Goal: Transaction & Acquisition: Purchase product/service

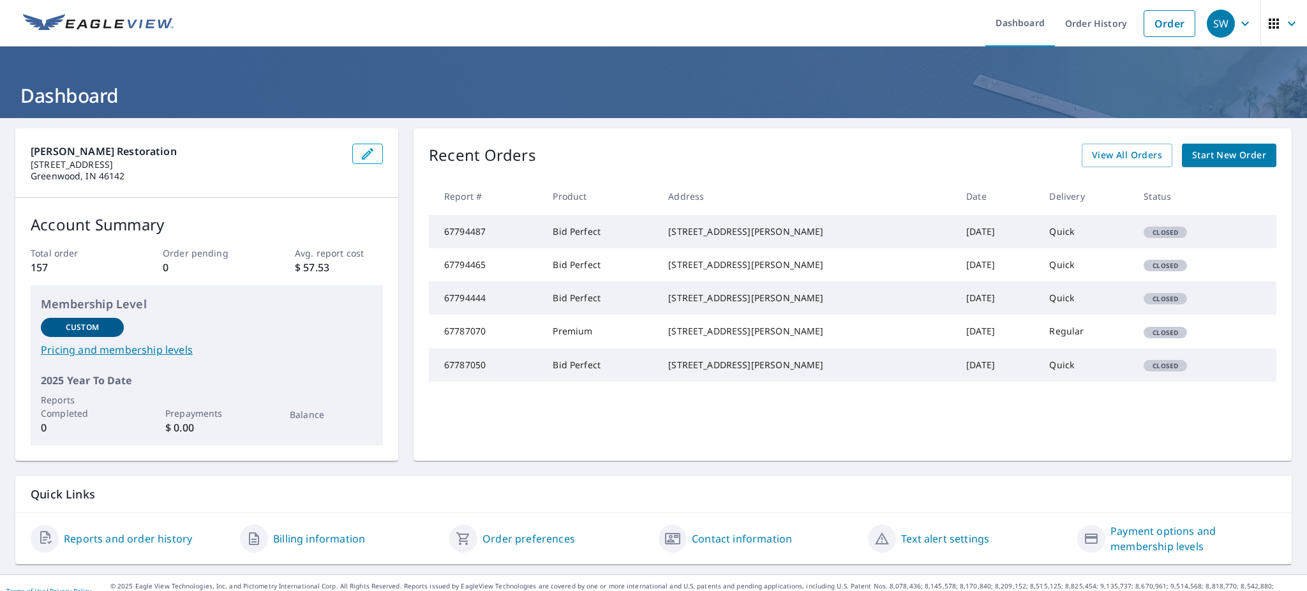
drag, startPoint x: 693, startPoint y: 235, endPoint x: 791, endPoint y: 253, distance: 100.0
click at [791, 238] on div "[STREET_ADDRESS][PERSON_NAME]" at bounding box center [807, 231] width 278 height 13
copy div "[STREET_ADDRESS][PERSON_NAME]"
click at [1162, 16] on link "Order" at bounding box center [1170, 23] width 52 height 27
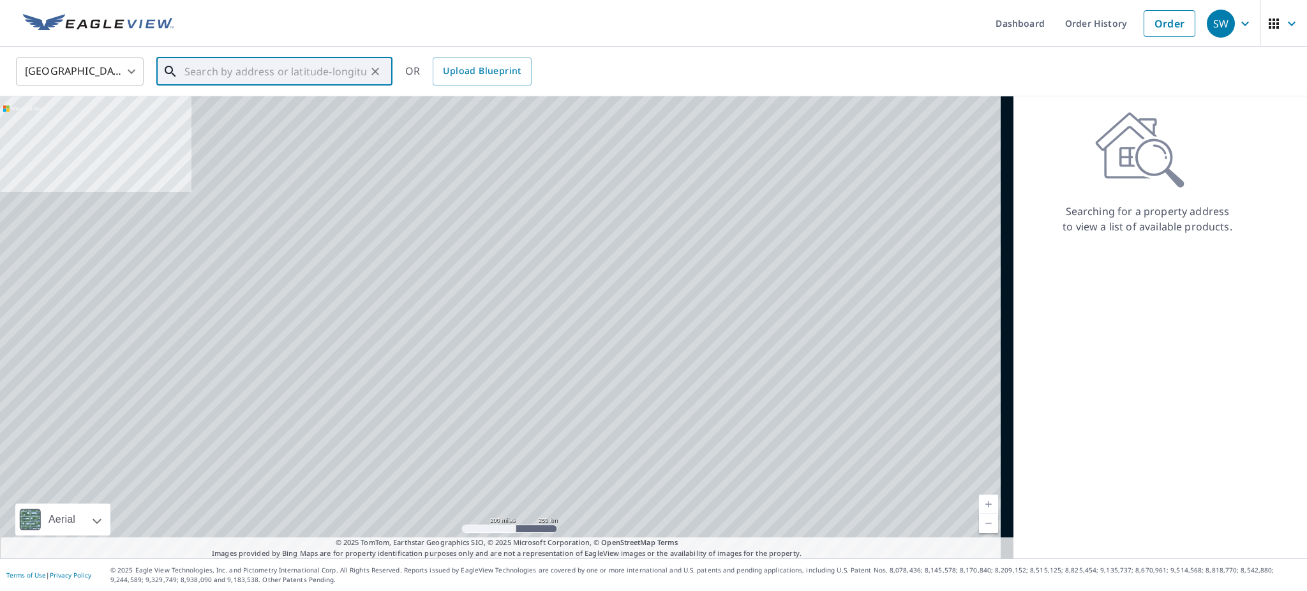
drag, startPoint x: 221, startPoint y: 66, endPoint x: 220, endPoint y: 74, distance: 7.8
click at [222, 69] on input "text" at bounding box center [275, 72] width 182 height 36
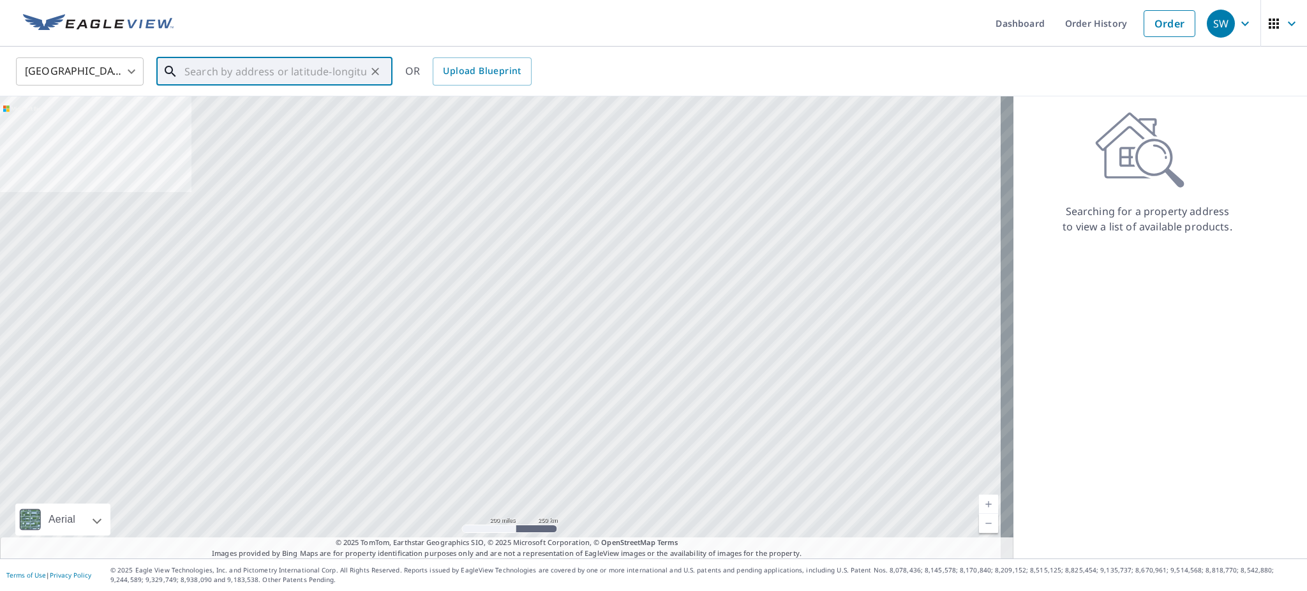
paste input "[STREET_ADDRESS][PERSON_NAME]"
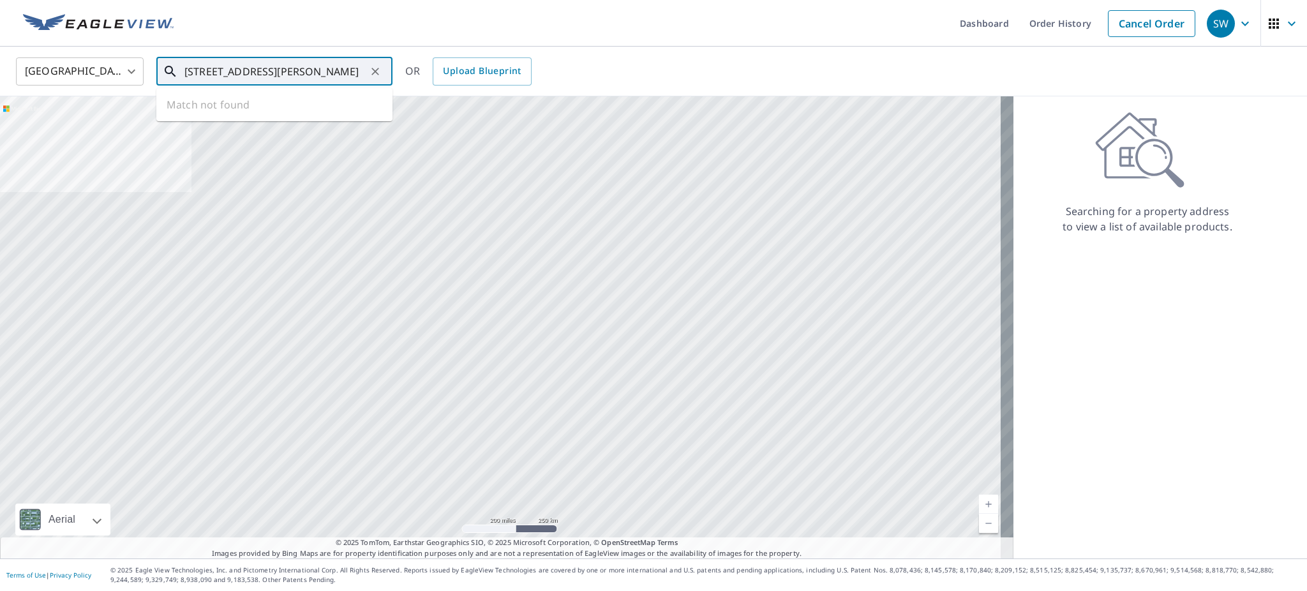
scroll to position [0, 41]
click at [243, 115] on span "[STREET_ADDRESS]" at bounding box center [282, 108] width 200 height 15
type input "[STREET_ADDRESS][PERSON_NAME]"
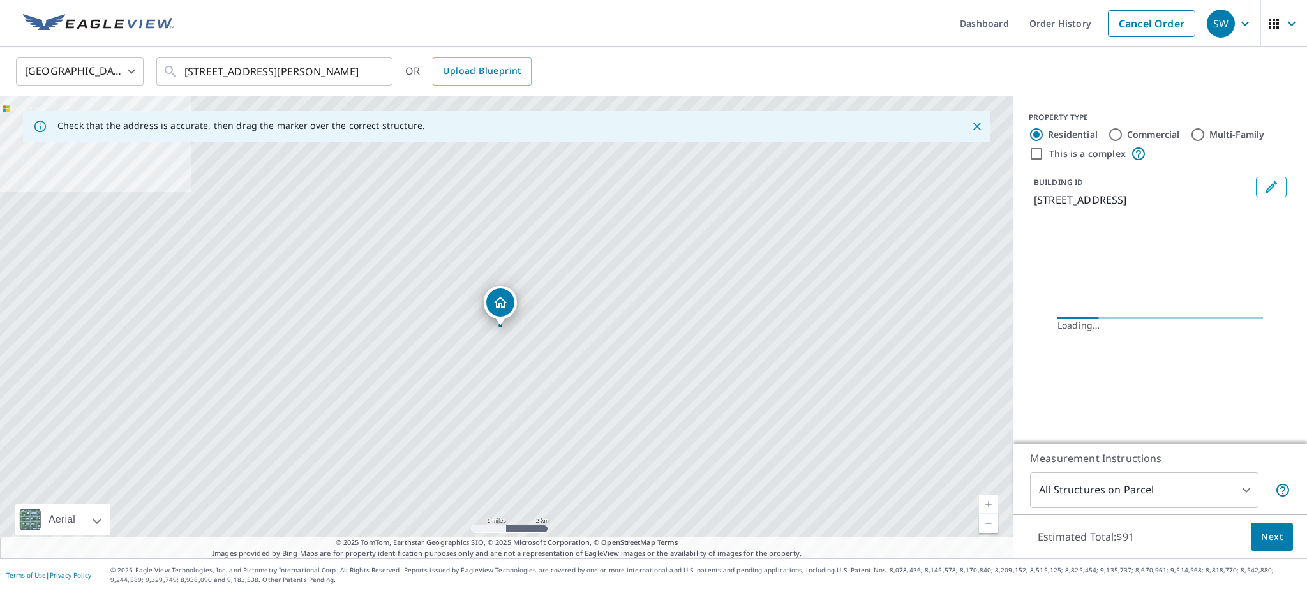
scroll to position [0, 0]
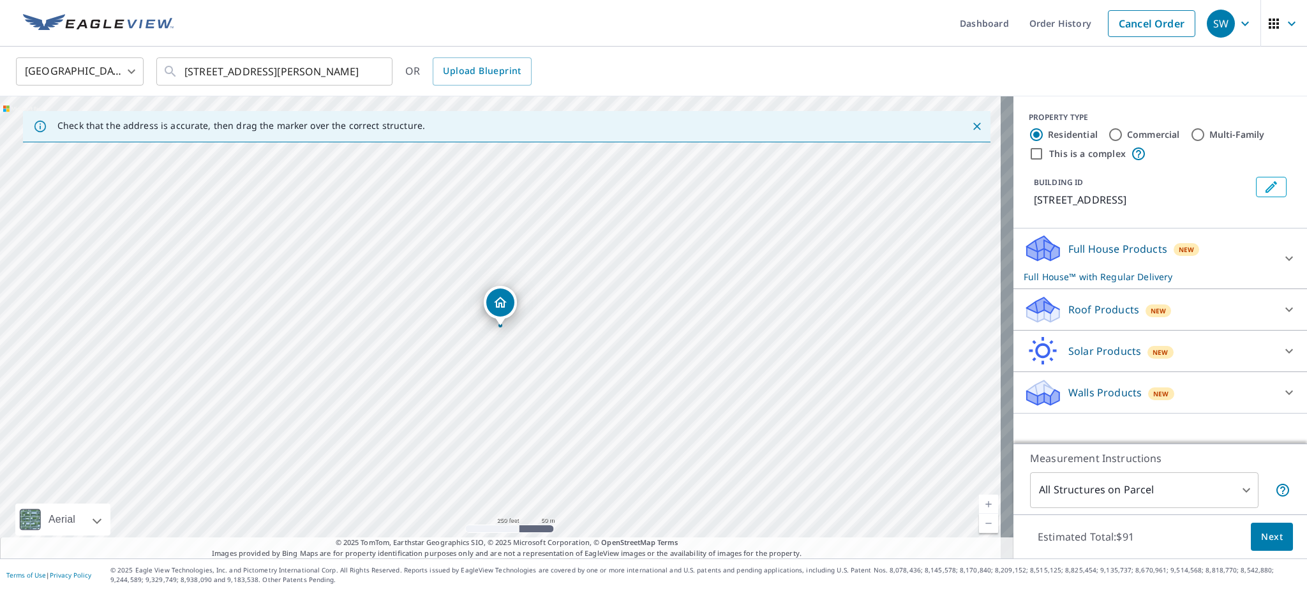
click at [1282, 317] on icon at bounding box center [1289, 309] width 15 height 15
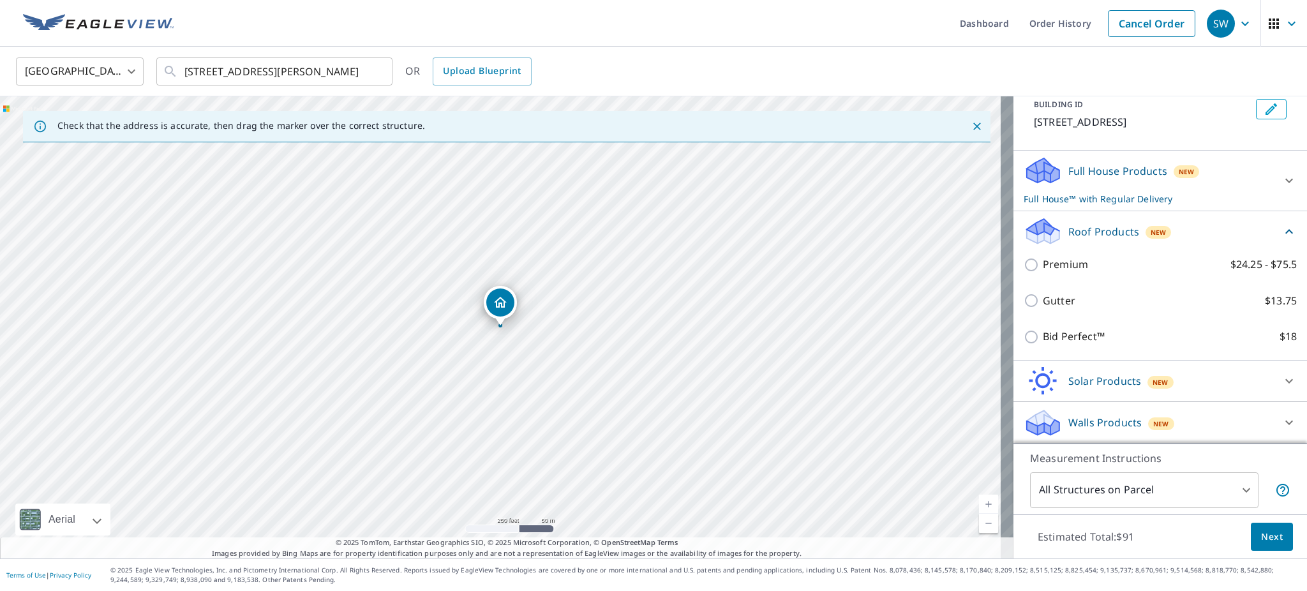
scroll to position [116, 0]
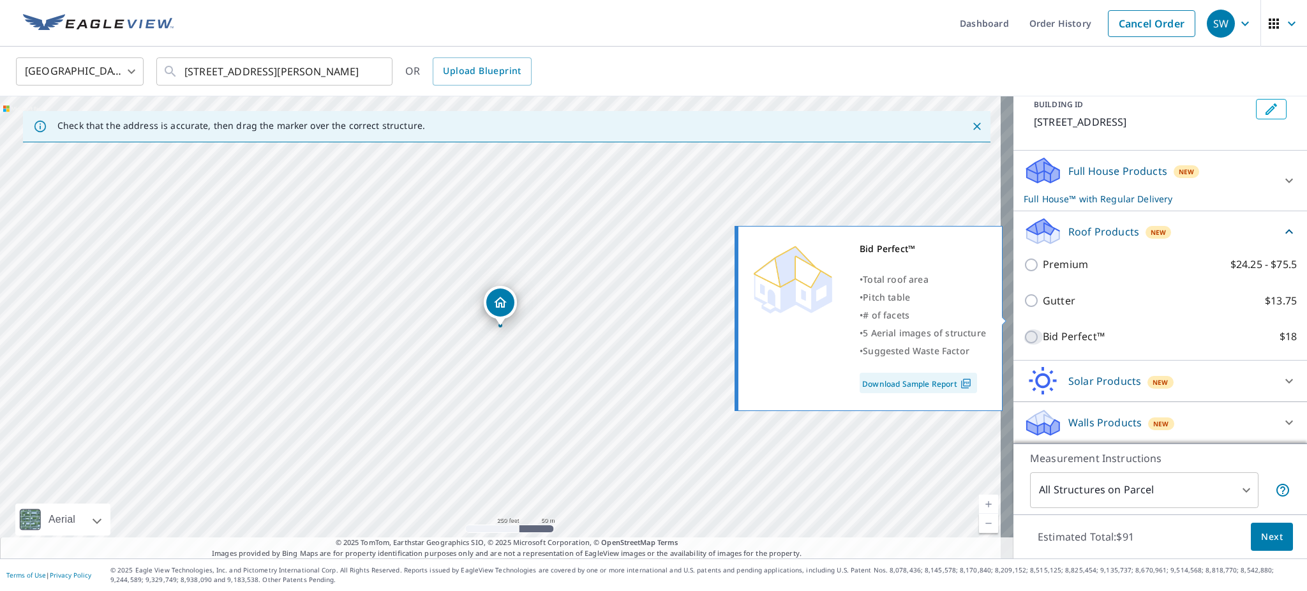
drag, startPoint x: 1025, startPoint y: 315, endPoint x: 1035, endPoint y: 321, distance: 12.0
click at [1024, 329] on input "Bid Perfect™ $18" at bounding box center [1033, 336] width 19 height 15
checkbox input "true"
type input "1"
checkbox input "false"
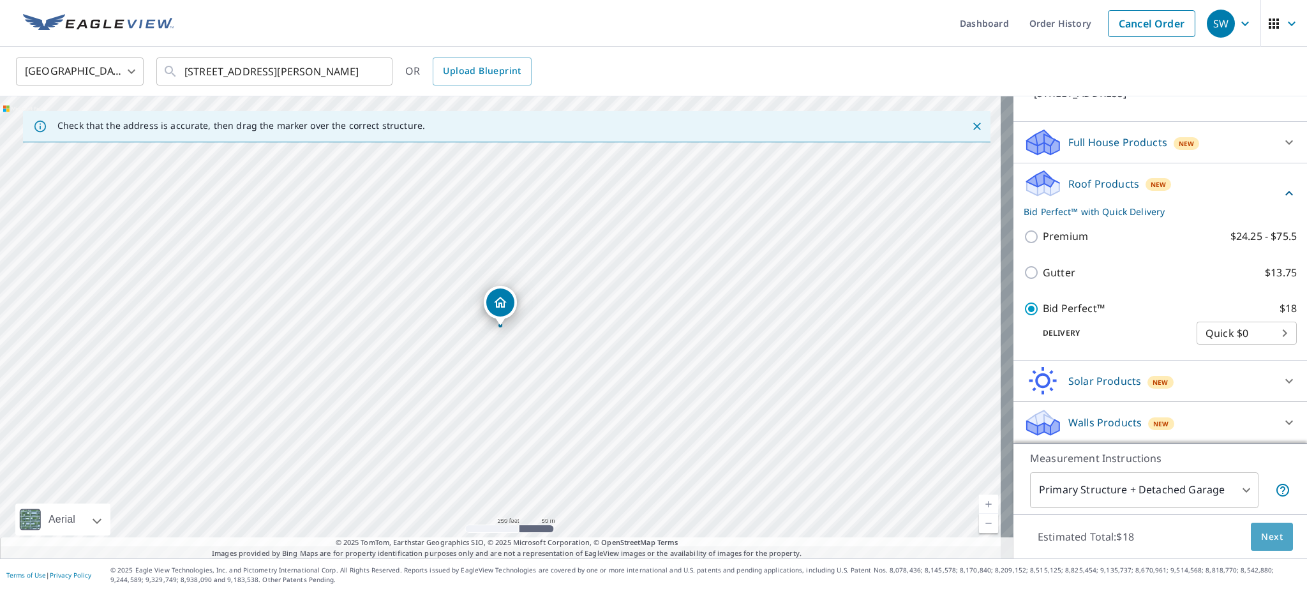
click at [1261, 529] on span "Next" at bounding box center [1272, 537] width 22 height 16
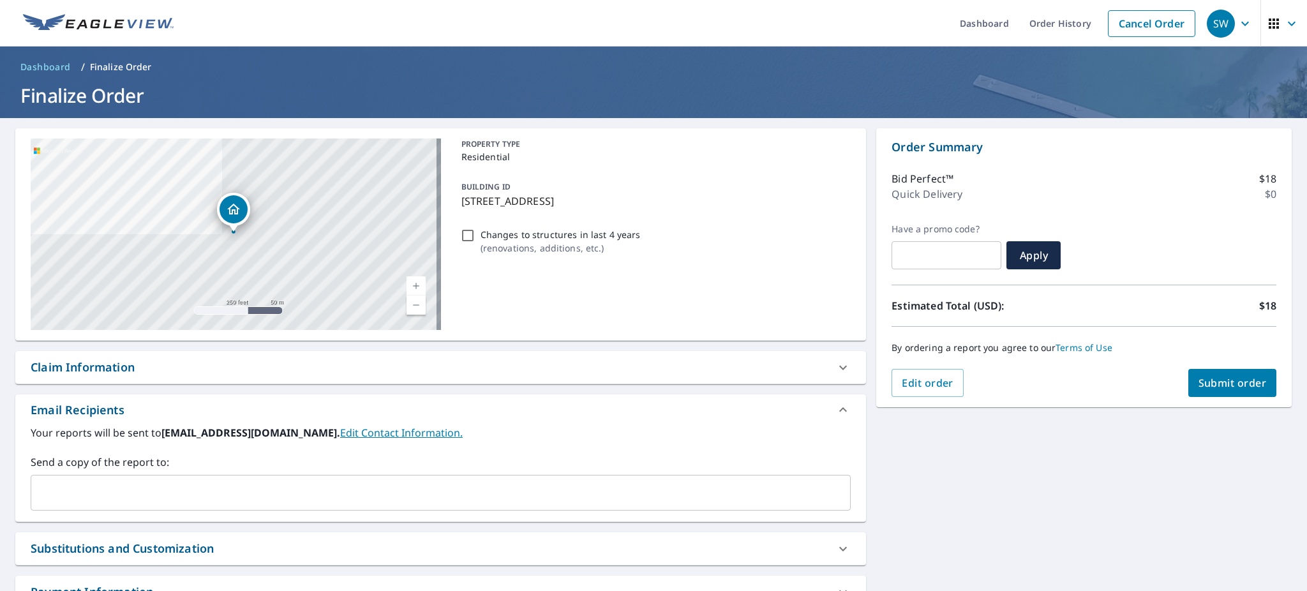
click at [1216, 387] on span "Submit order" at bounding box center [1233, 383] width 68 height 14
checkbox input "true"
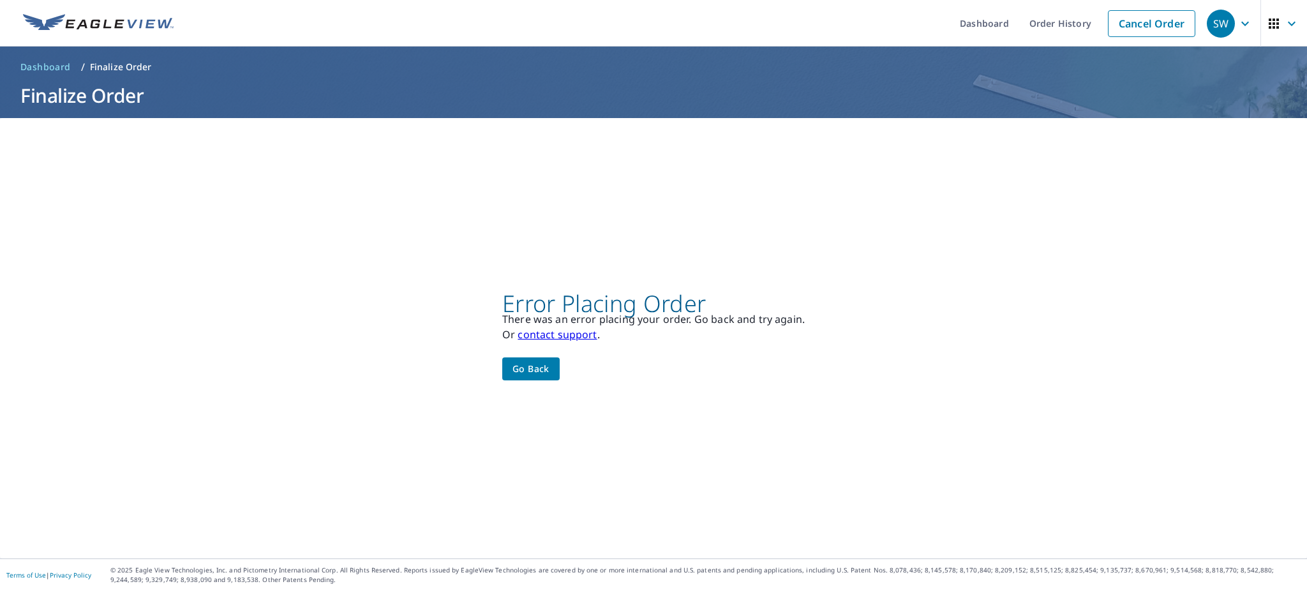
click at [697, 91] on h1 "Finalize Order" at bounding box center [653, 95] width 1276 height 26
